Goal: Transaction & Acquisition: Register for event/course

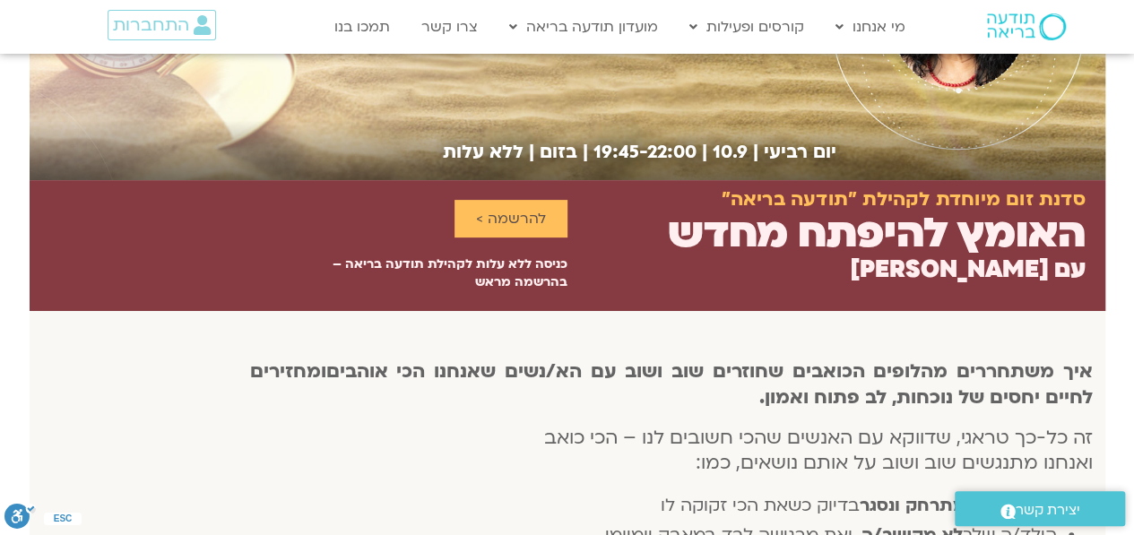
scroll to position [167, 0]
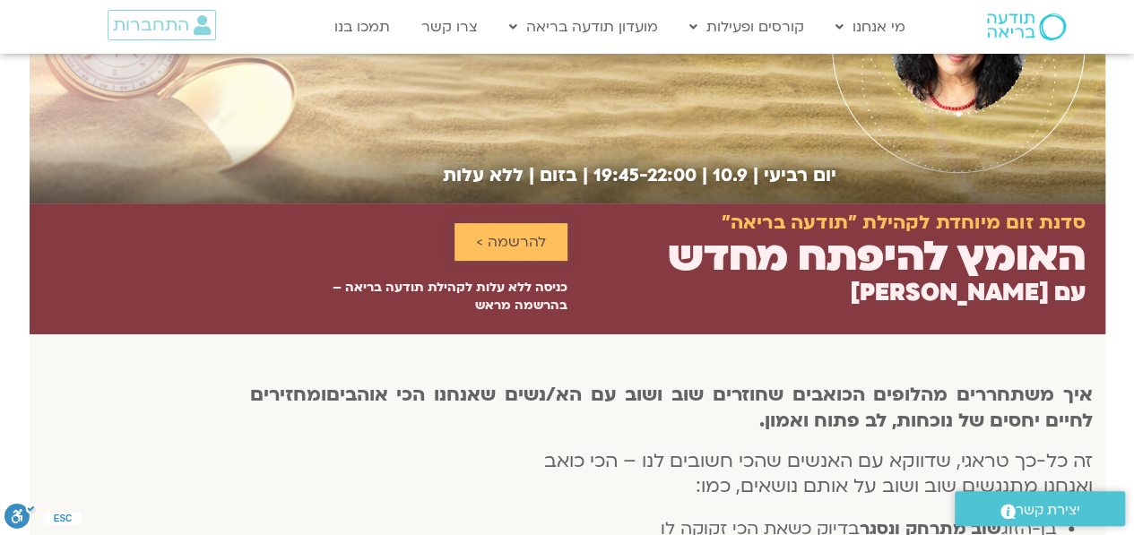
click at [513, 235] on span "להרשמה >" at bounding box center [511, 242] width 70 height 16
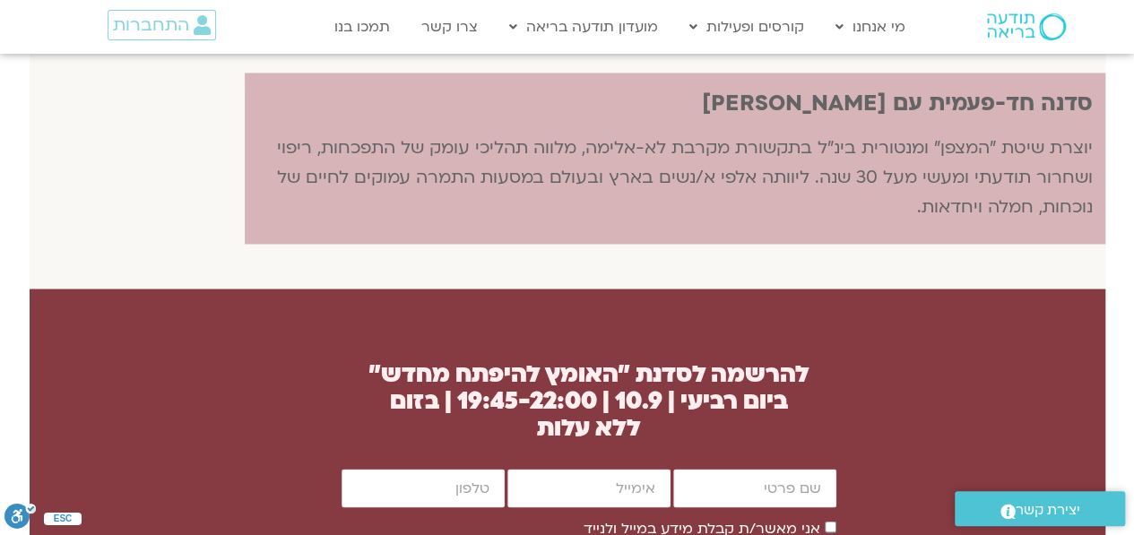
scroll to position [1464, 0]
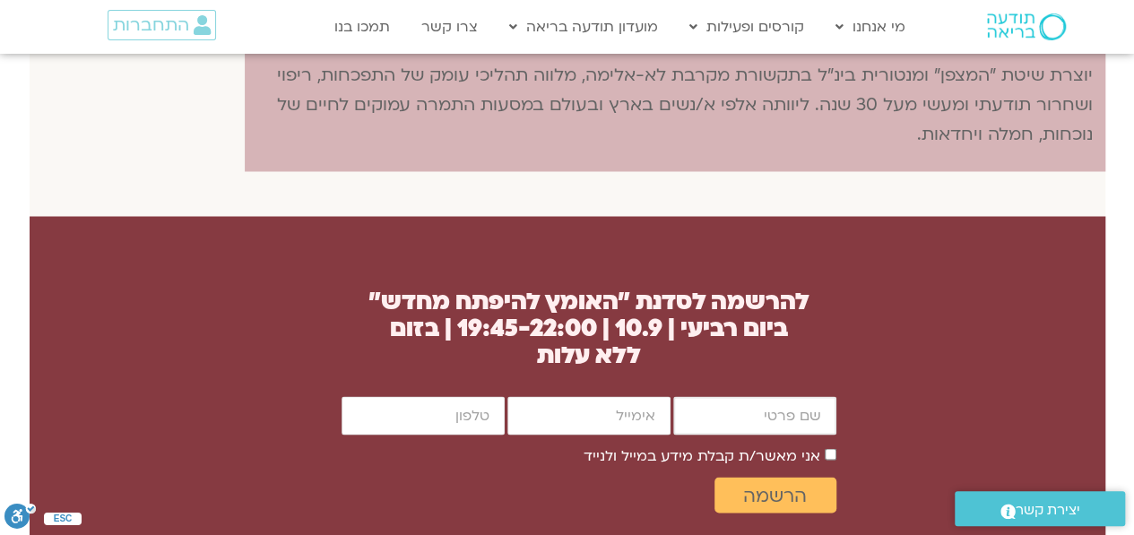
click at [796, 405] on input "firstname" at bounding box center [754, 415] width 163 height 39
type input "רונה לי עינב אביב"
click at [621, 408] on input "email" at bounding box center [589, 415] width 163 height 39
type input "harina67@gmail.com"
click at [458, 413] on input "cellphone" at bounding box center [423, 415] width 163 height 39
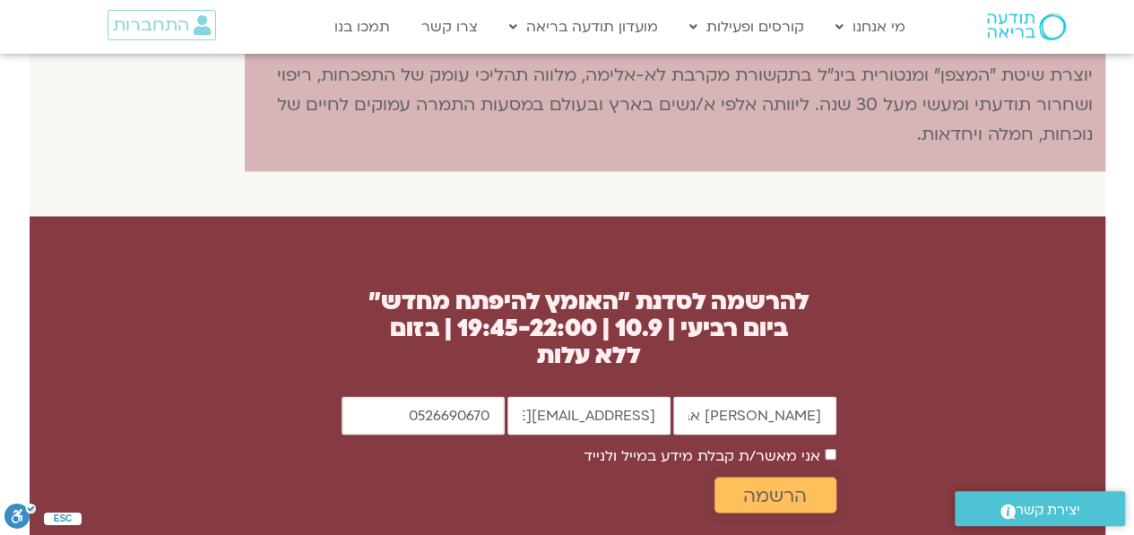
type input "0526690670"
click at [769, 504] on span "הרשמה" at bounding box center [775, 495] width 64 height 21
